Goal: Navigation & Orientation: Find specific page/section

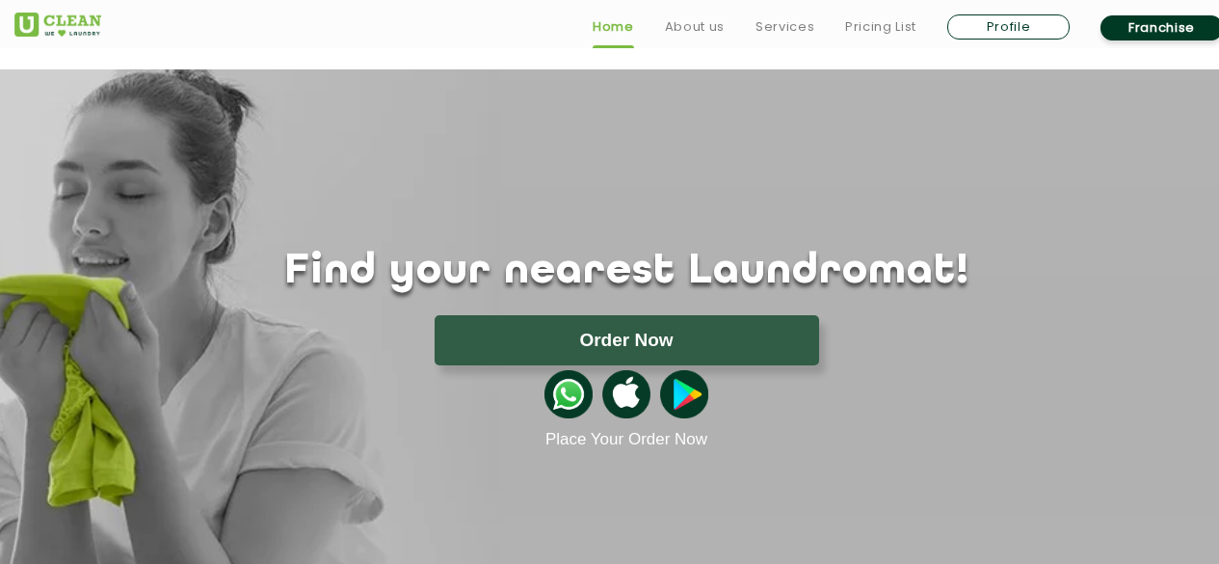
scroll to position [4130, 0]
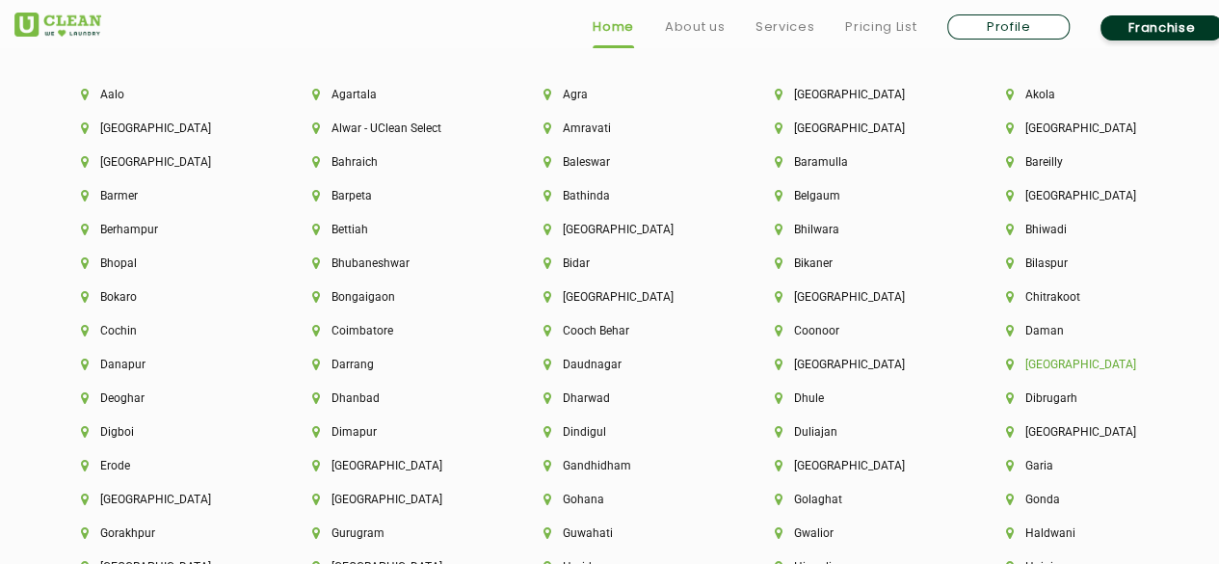
click at [1026, 367] on li "[GEOGRAPHIC_DATA]" at bounding box center [1089, 364] width 166 height 13
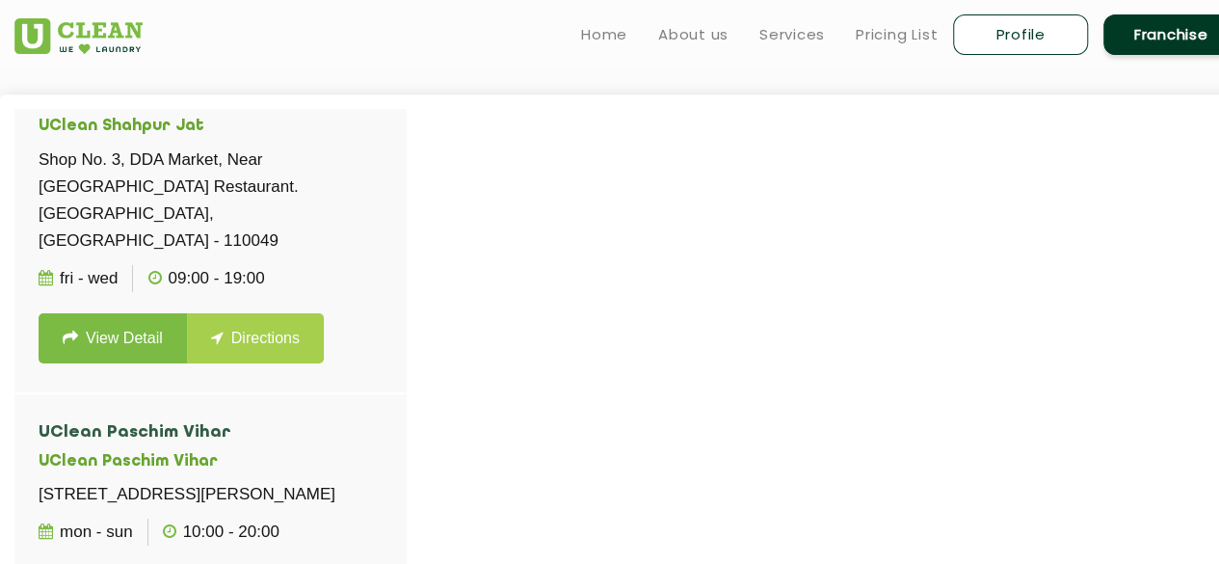
scroll to position [3866, 0]
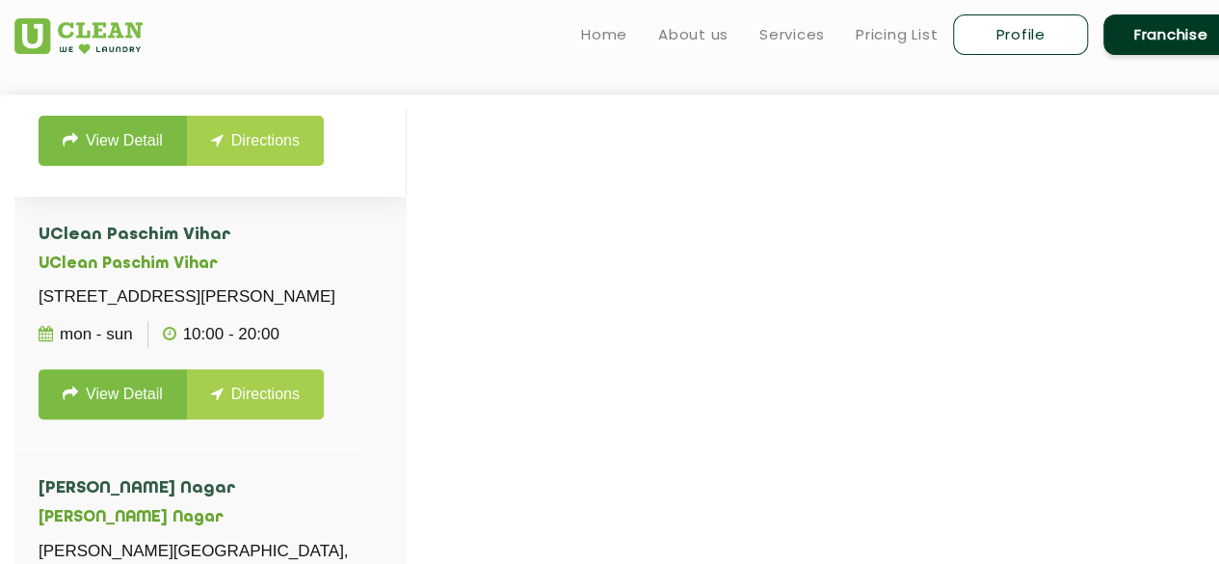
drag, startPoint x: 40, startPoint y: 337, endPoint x: 366, endPoint y: 371, distance: 327.5
click at [366, 57] on p "Shop No. 3, DDA Market, Near [GEOGRAPHIC_DATA] Restaurant. [GEOGRAPHIC_DATA], […" at bounding box center [210, 3] width 343 height 108
copy p "Shop No. 3, DDA Market, Near [GEOGRAPHIC_DATA] Restaurant. [GEOGRAPHIC_DATA], […"
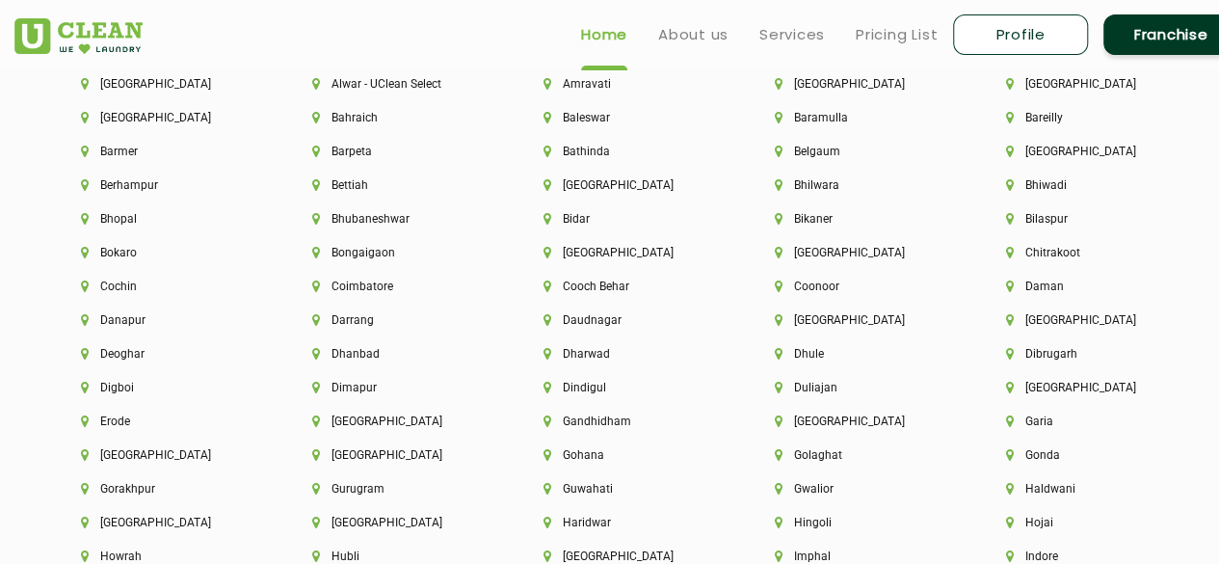
scroll to position [4174, 0]
click at [1031, 325] on li "[GEOGRAPHIC_DATA]" at bounding box center [1089, 320] width 166 height 13
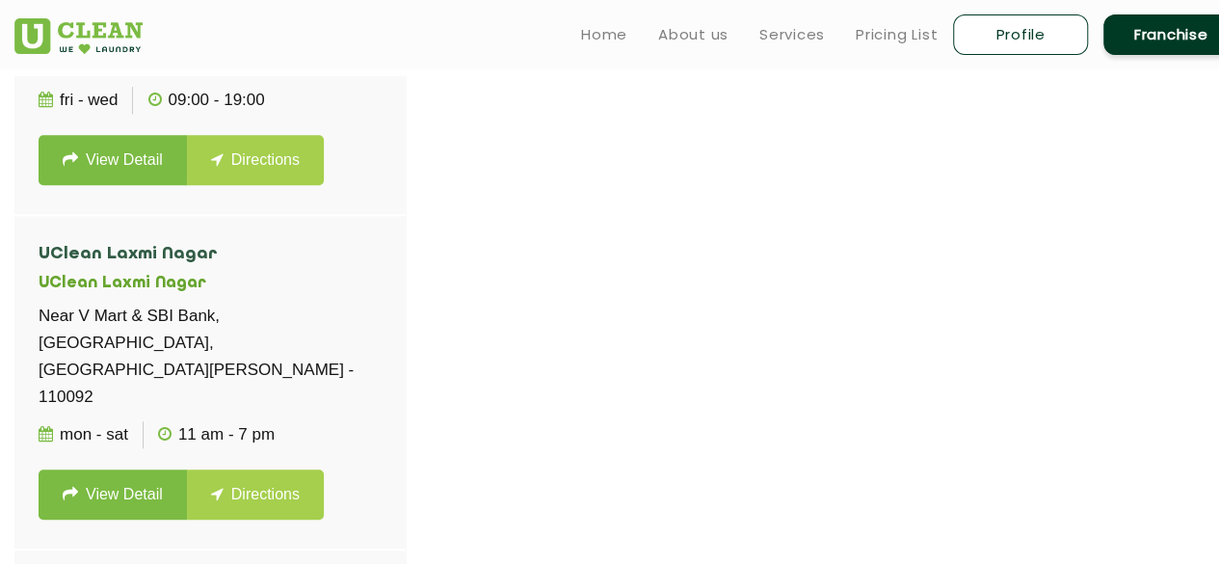
scroll to position [4350, 0]
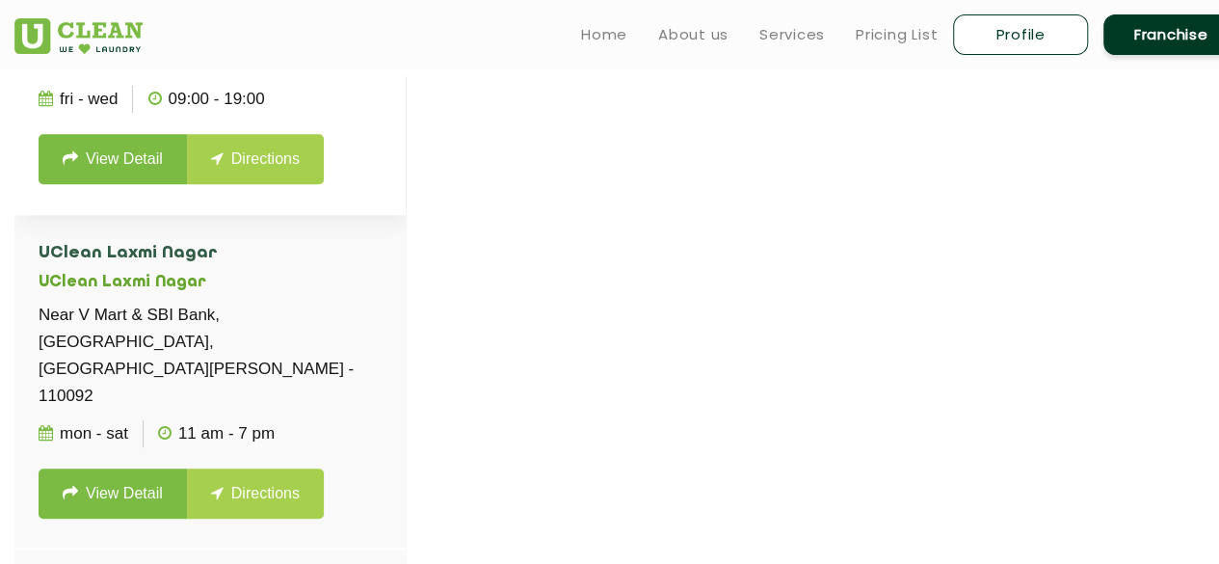
click at [131, 184] on link "View Detail" at bounding box center [113, 159] width 148 height 50
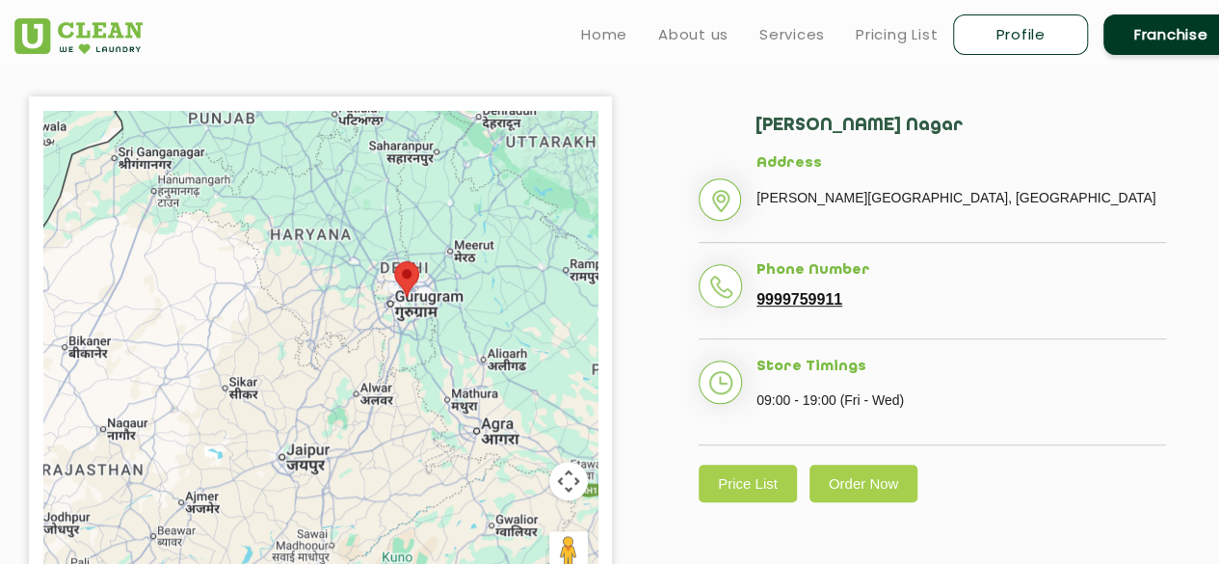
scroll to position [409, 0]
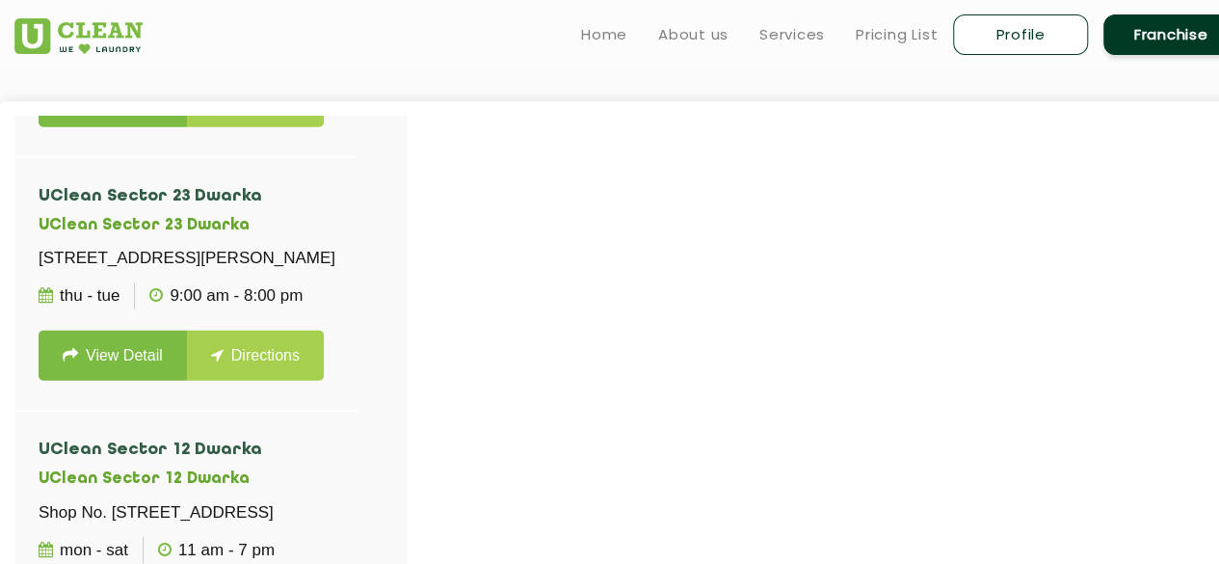
scroll to position [2307, 0]
click at [278, 18] on p "[STREET_ADDRESS]" at bounding box center [185, 4] width 292 height 27
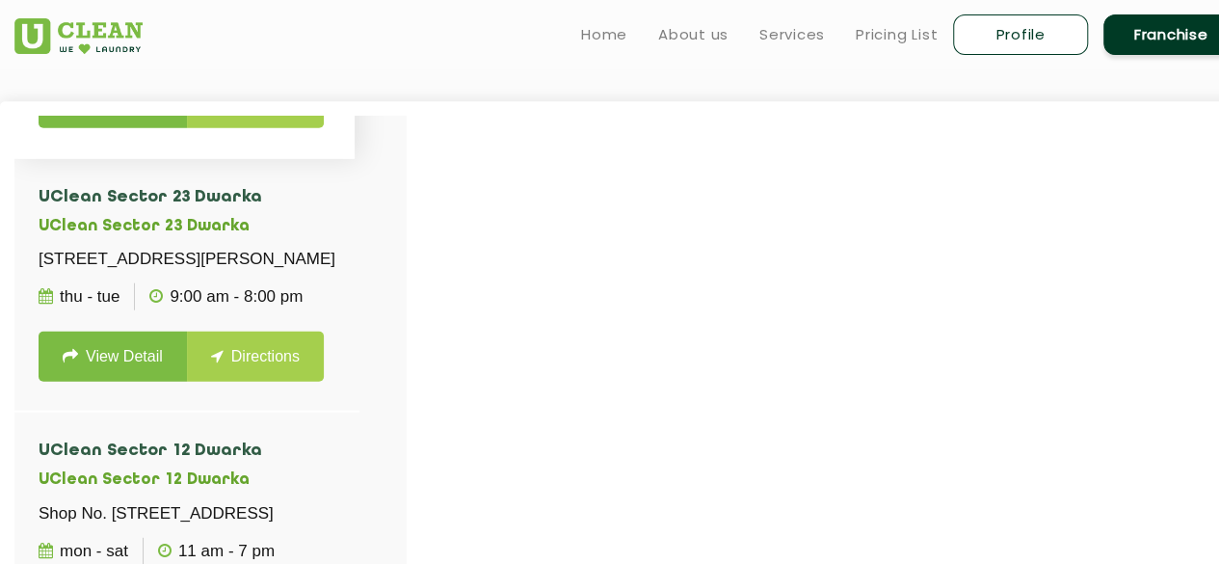
click at [278, 18] on p "[STREET_ADDRESS]" at bounding box center [185, 4] width 292 height 27
drag, startPoint x: 42, startPoint y: 145, endPoint x: 337, endPoint y: 274, distance: 321.9
click at [337, 157] on li "UClean Prashant Vihar UClean Rohini Shop No. 3, Plot No. 182 G Block, Prashant …" at bounding box center [184, 30] width 340 height 253
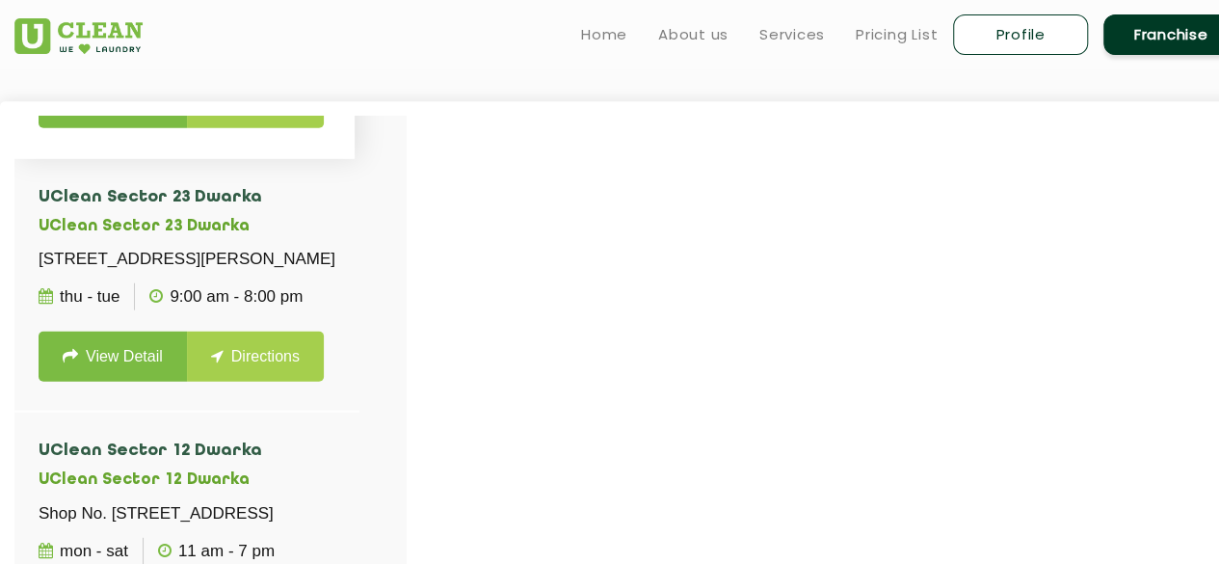
click at [331, 66] on ul "Mon - Sun 9:00 AM - 9:00 PM" at bounding box center [185, 42] width 292 height 48
click at [544, 213] on div at bounding box center [623, 398] width 1219 height 564
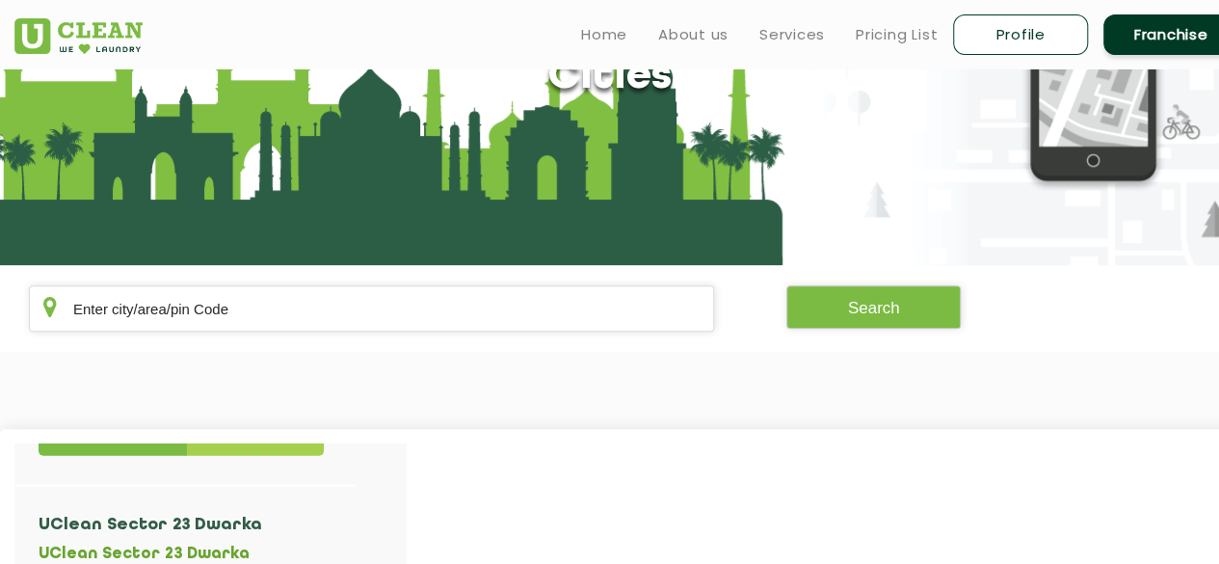
scroll to position [0, 0]
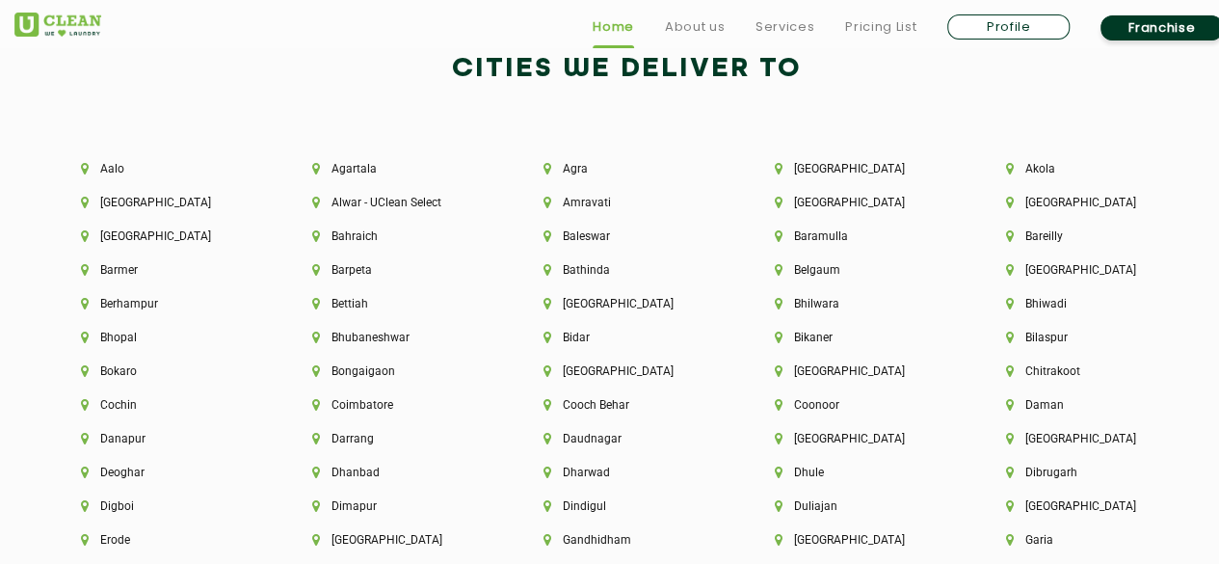
scroll to position [4057, 0]
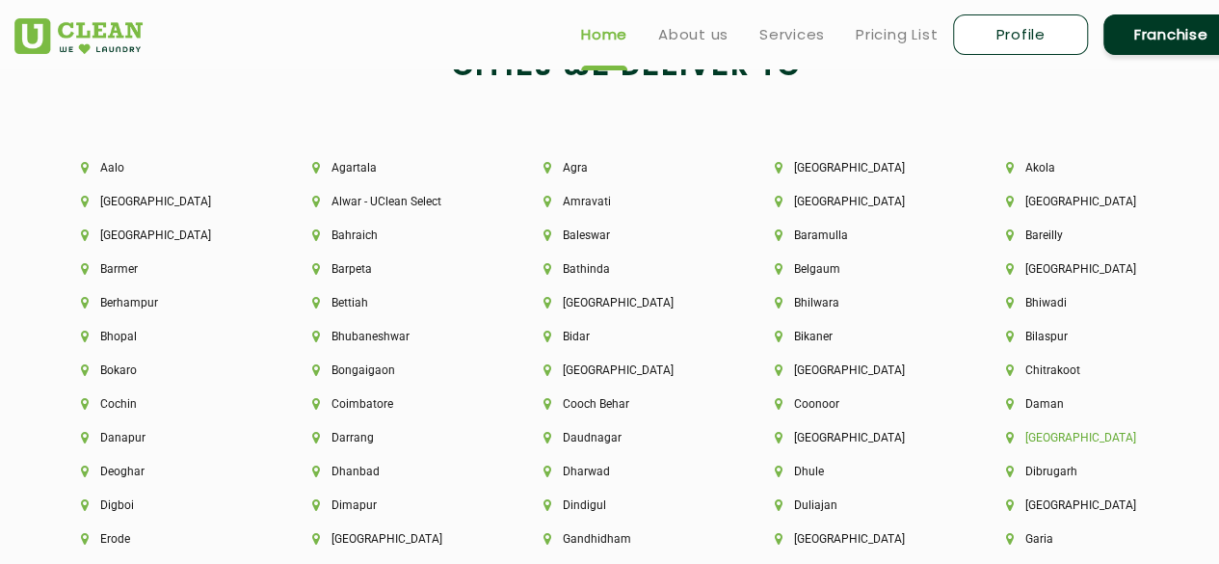
click at [1048, 444] on li "[GEOGRAPHIC_DATA]" at bounding box center [1089, 437] width 166 height 13
